Goal: Information Seeking & Learning: Learn about a topic

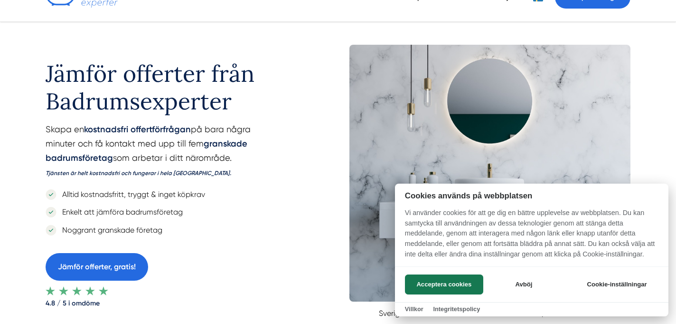
scroll to position [63, 0]
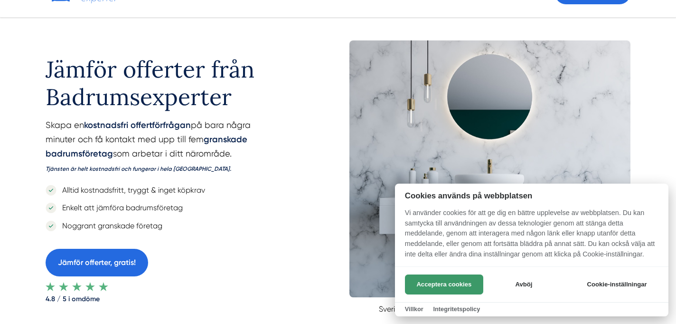
click at [459, 278] on button "Acceptera cookies" at bounding box center [444, 284] width 78 height 20
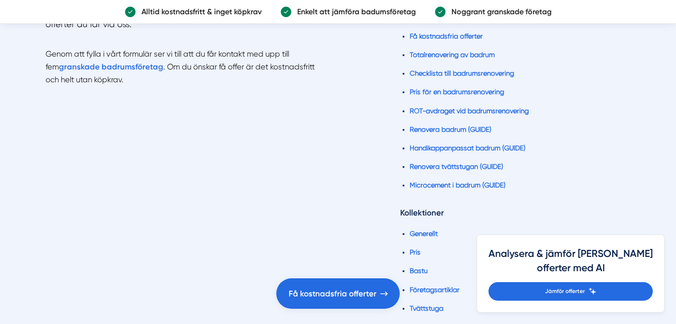
scroll to position [2394, 0]
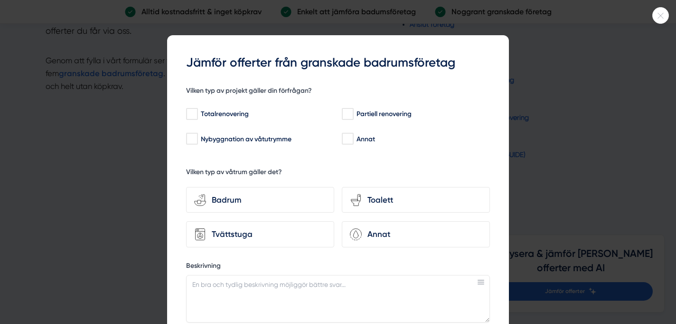
click at [659, 12] on div at bounding box center [661, 15] width 17 height 17
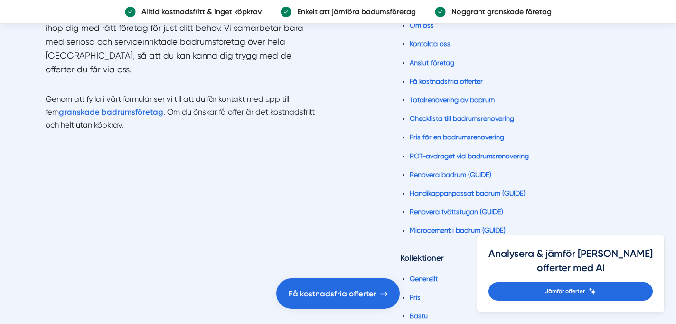
scroll to position [2344, 0]
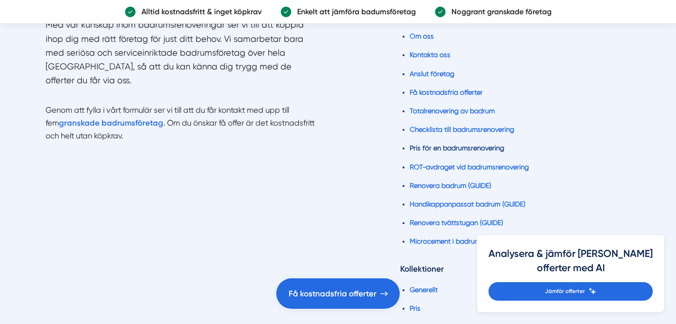
click at [457, 145] on link "Pris för en badrumsrenovering" at bounding box center [457, 148] width 95 height 8
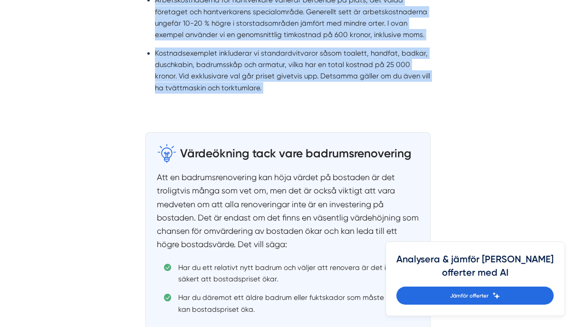
scroll to position [1160, 0]
drag, startPoint x: 143, startPoint y: 20, endPoint x: 269, endPoint y: 121, distance: 161.2
copy div "Det finns flera faktorer som påverkar priset för en badrumsrenovering. Normalt …"
